Goal: Transaction & Acquisition: Download file/media

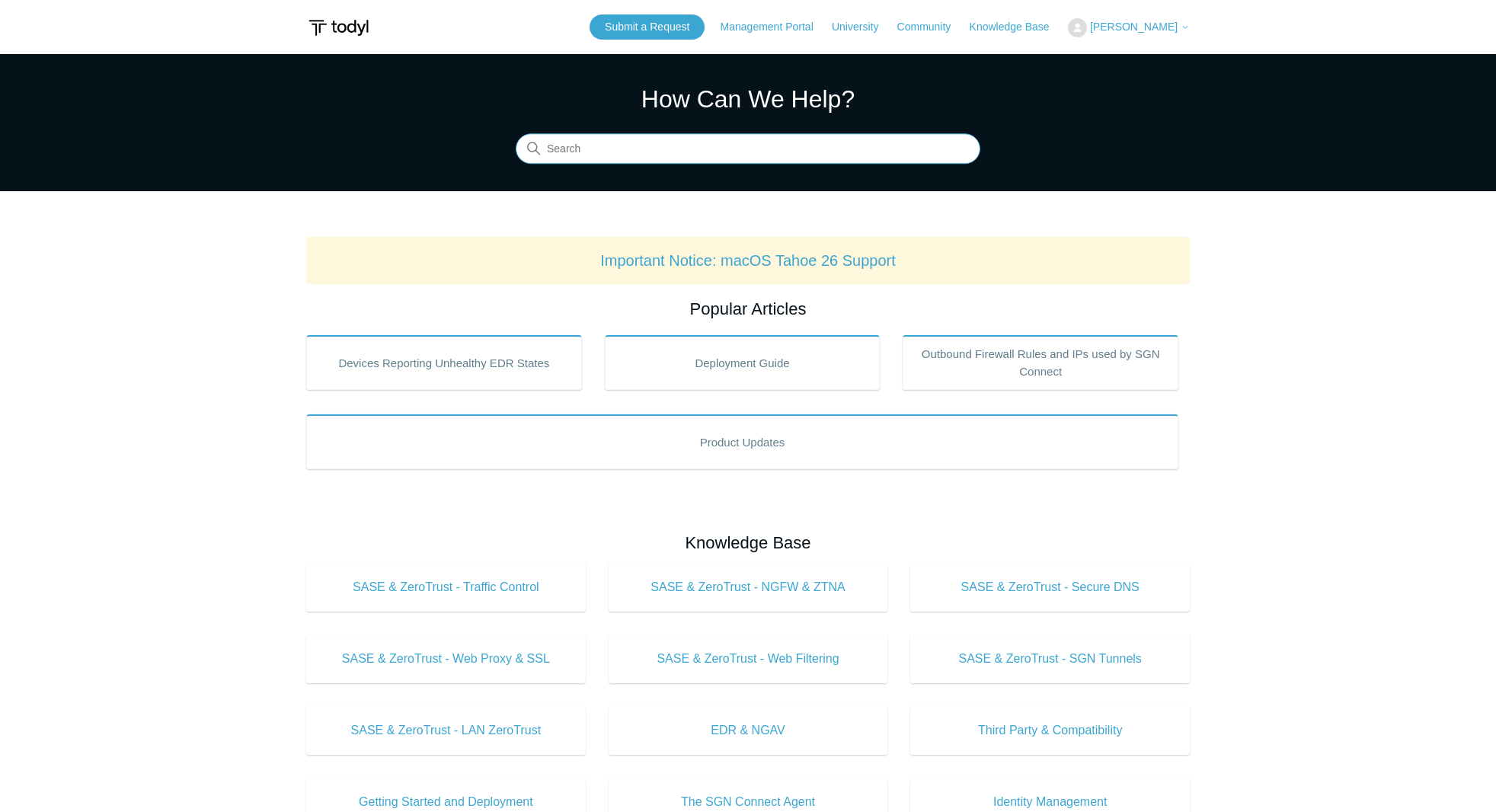
click at [662, 156] on input "Search" at bounding box center [748, 149] width 464 height 31
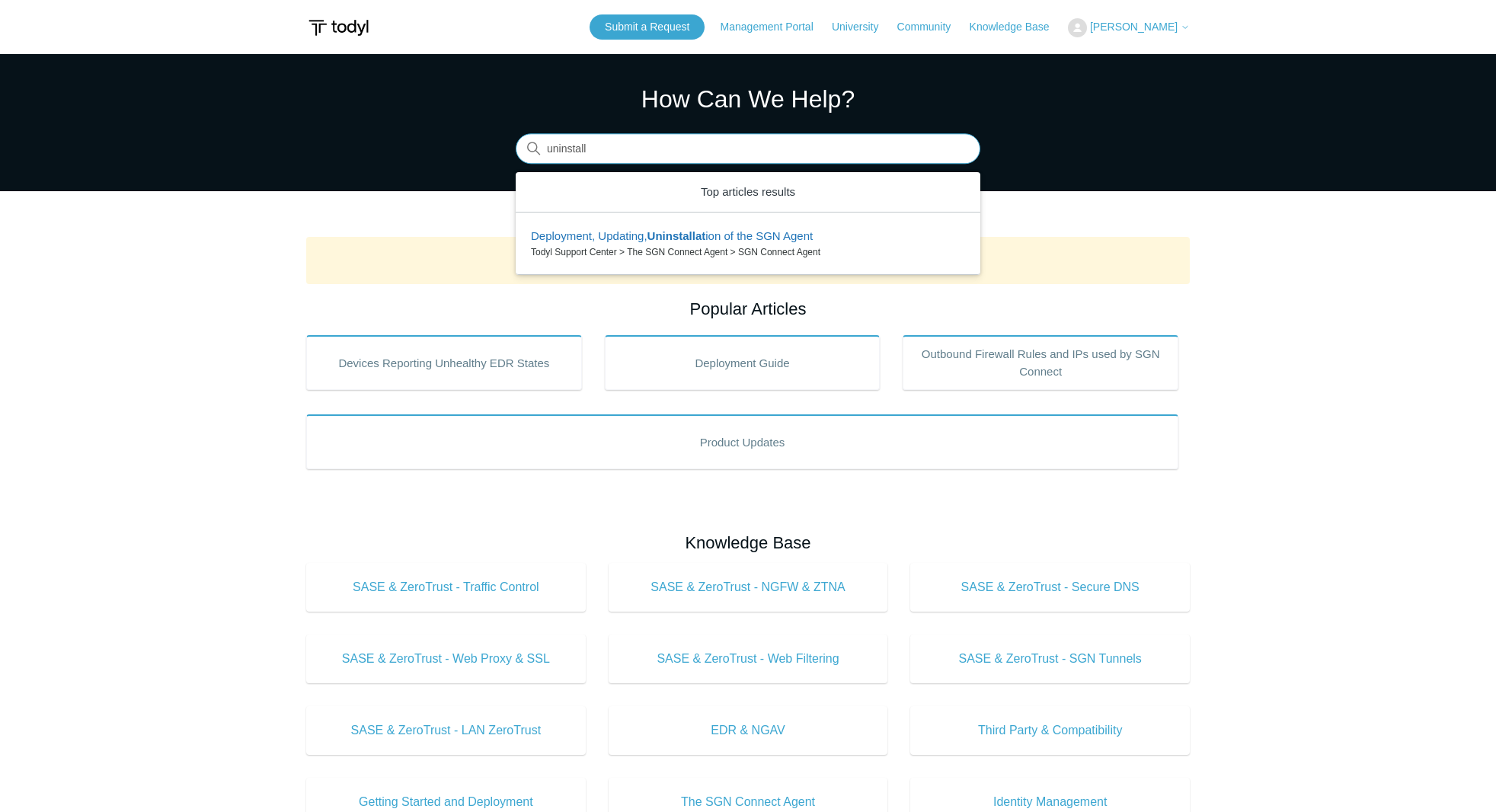
type input "uninstall"
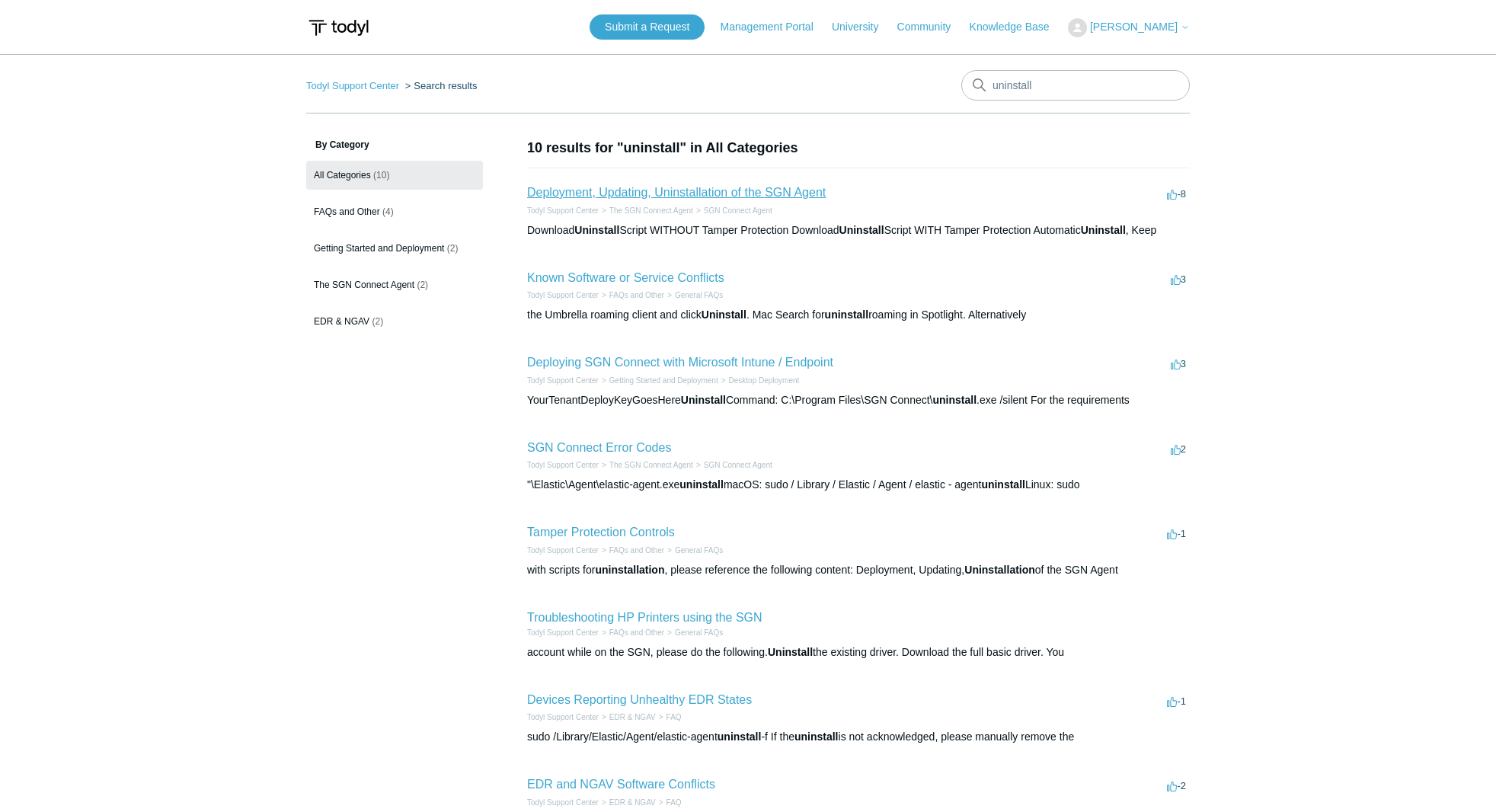
click at [693, 192] on link "Deployment, Updating, Uninstallation of the SGN Agent" at bounding box center [677, 191] width 299 height 13
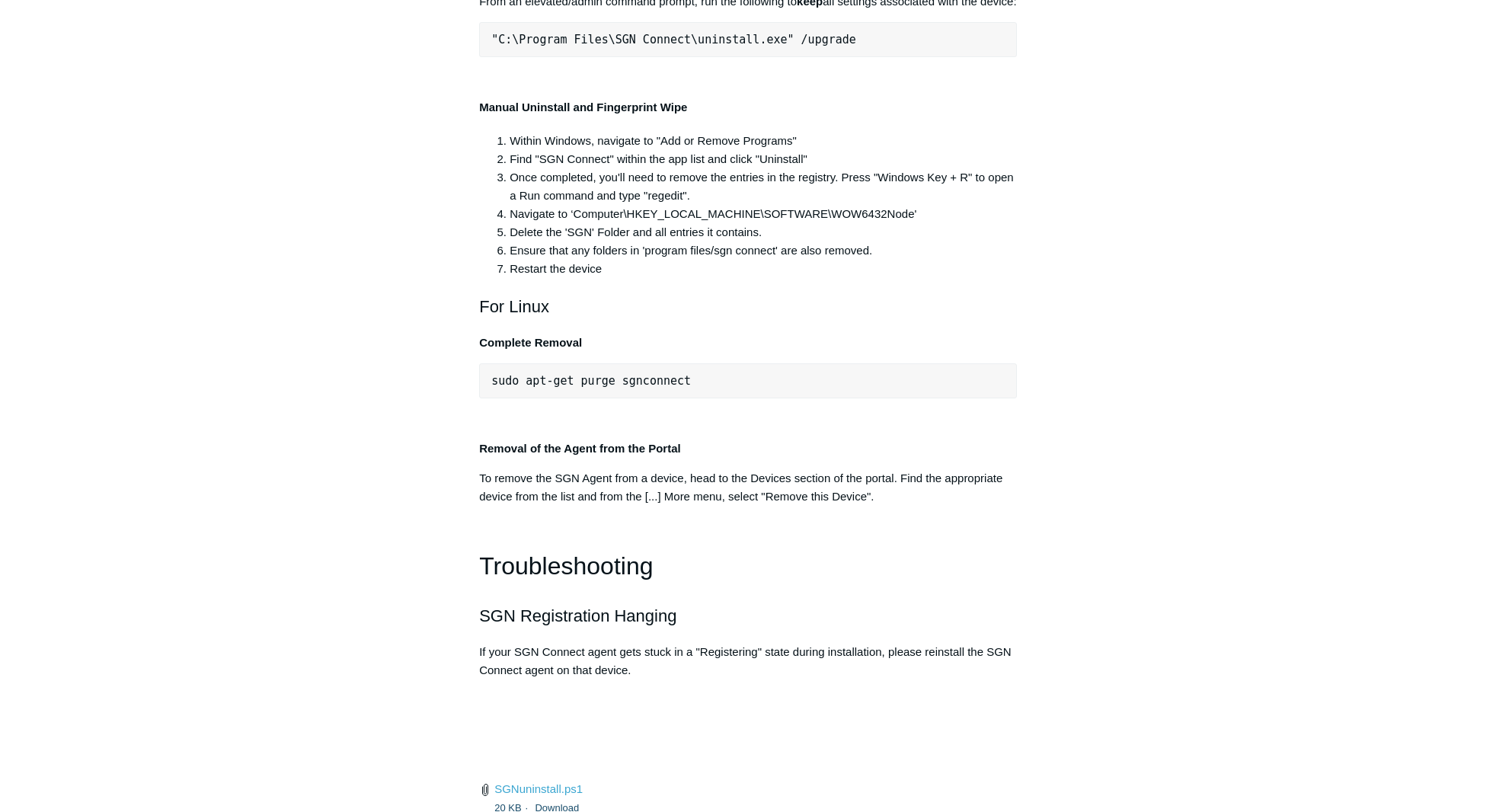
scroll to position [3173, 0]
